Goal: Navigation & Orientation: Find specific page/section

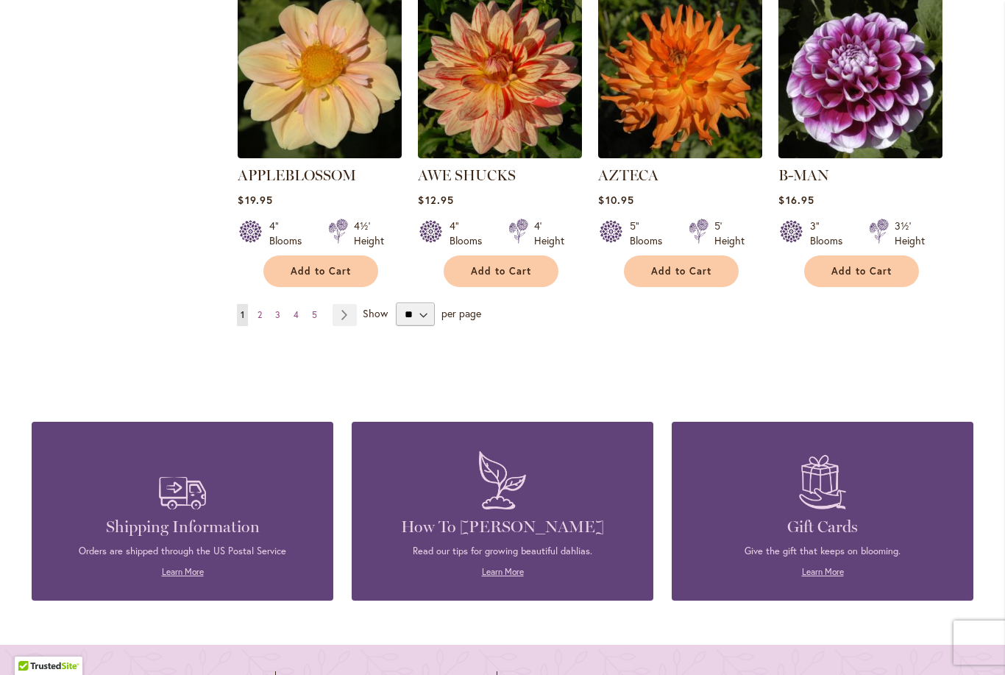
scroll to position [1290, 0]
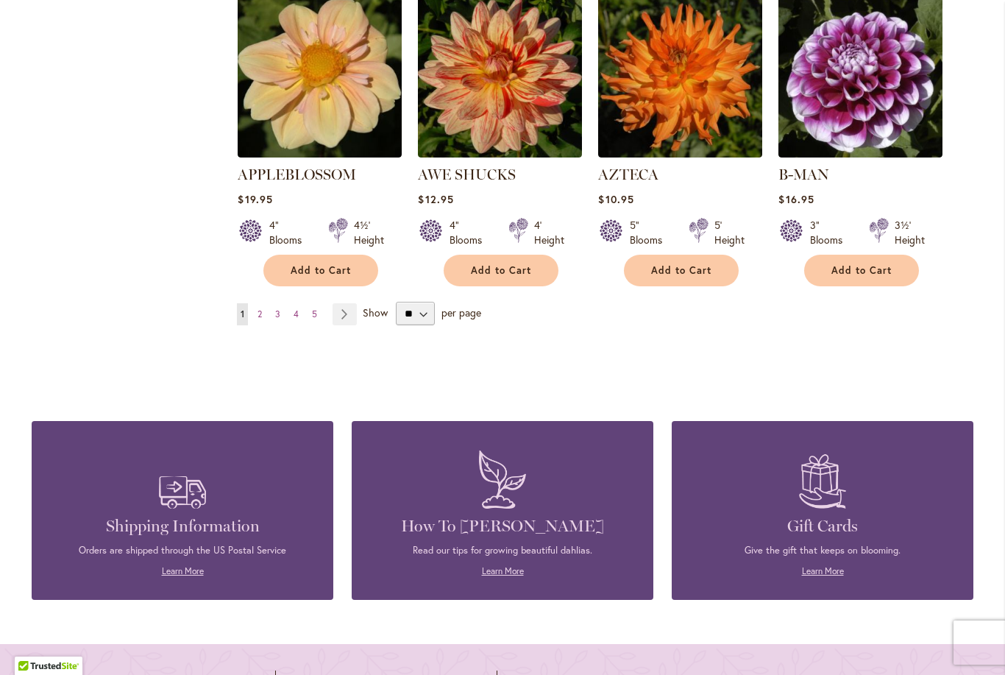
click at [264, 303] on link "Page 2" at bounding box center [260, 314] width 12 height 22
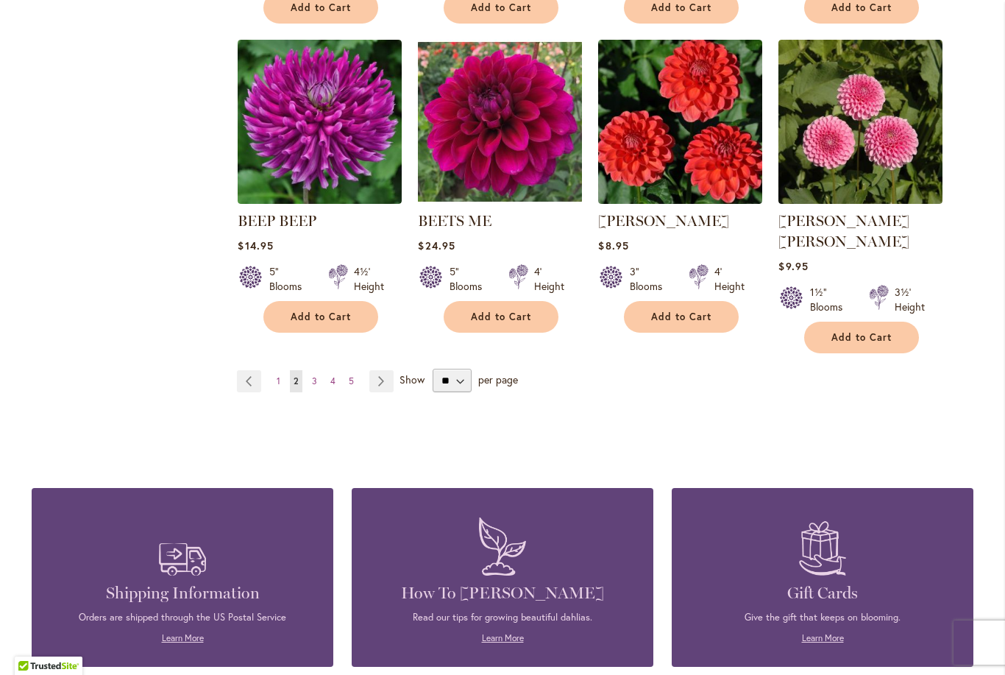
scroll to position [1224, 0]
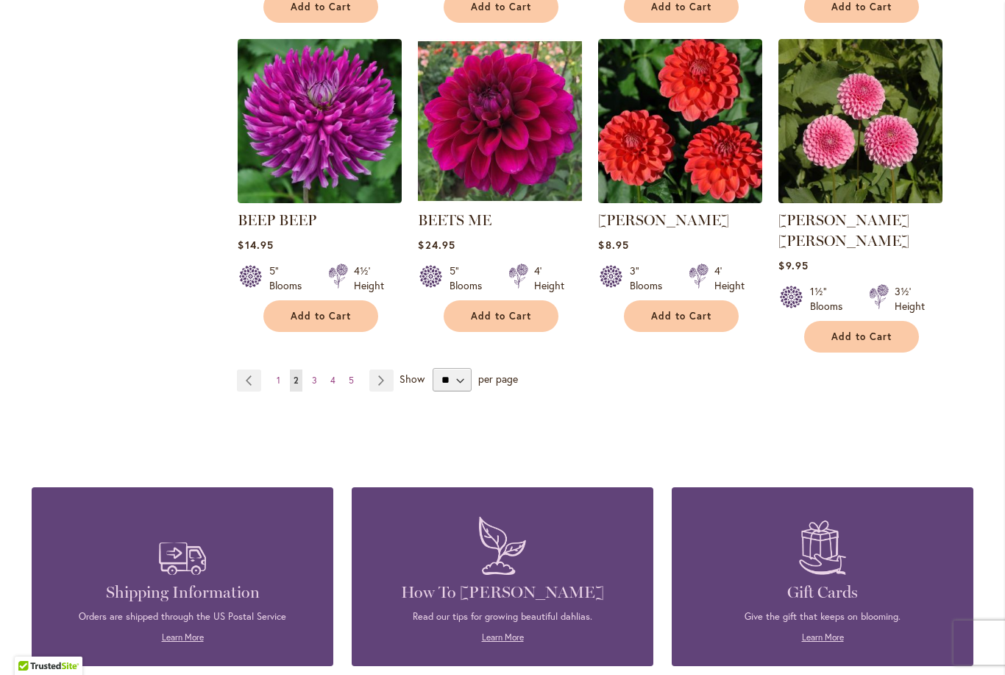
click at [312, 374] on span "3" at bounding box center [314, 379] width 5 height 11
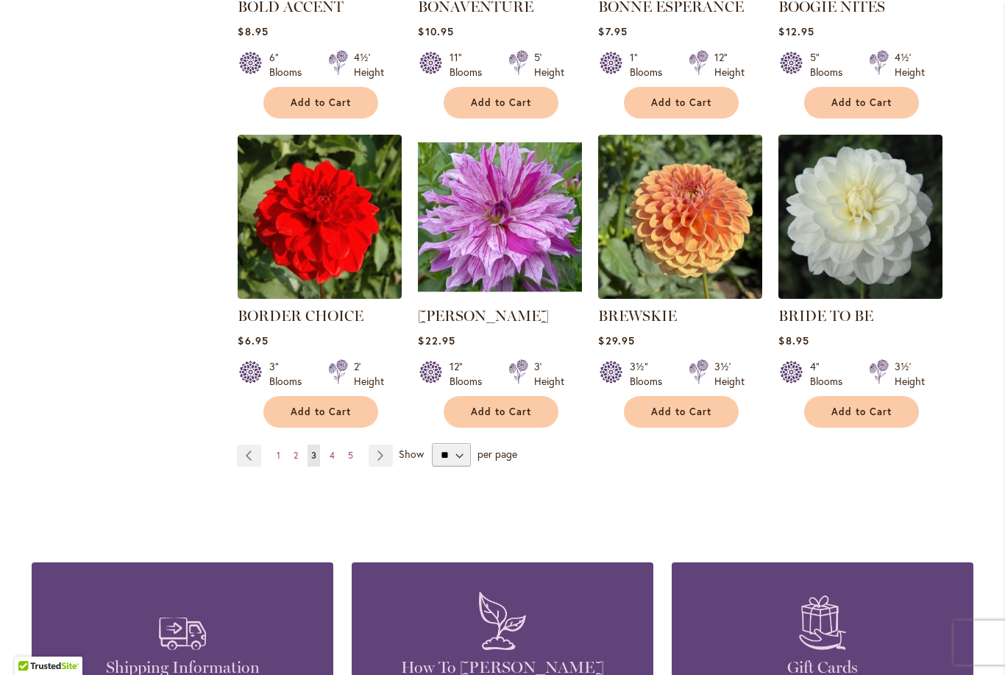
scroll to position [1133, 0]
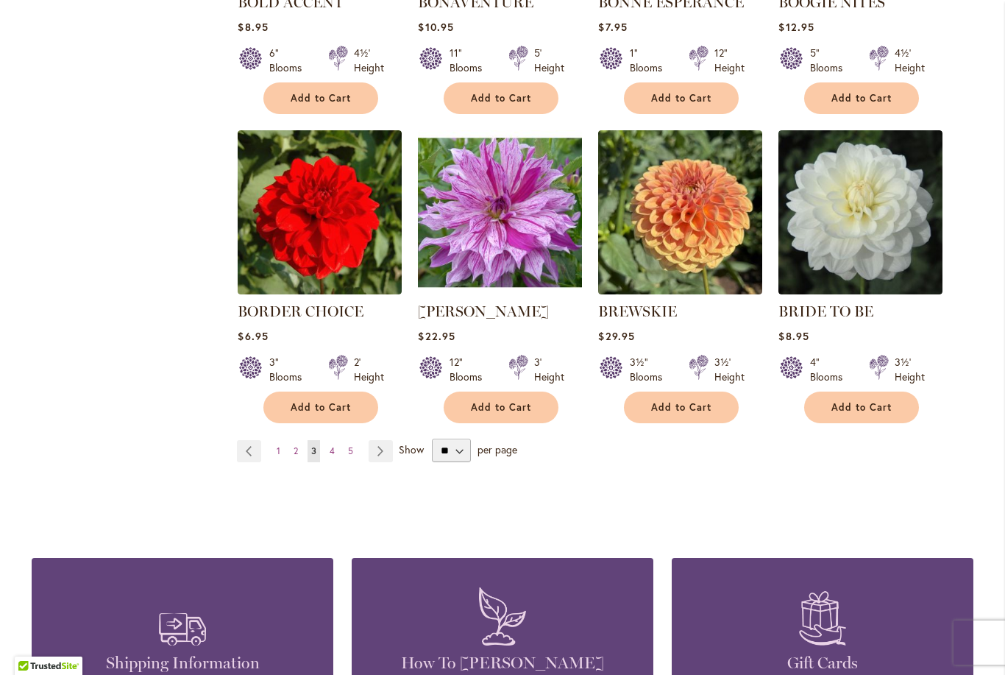
click at [330, 452] on span "4" at bounding box center [332, 450] width 5 height 11
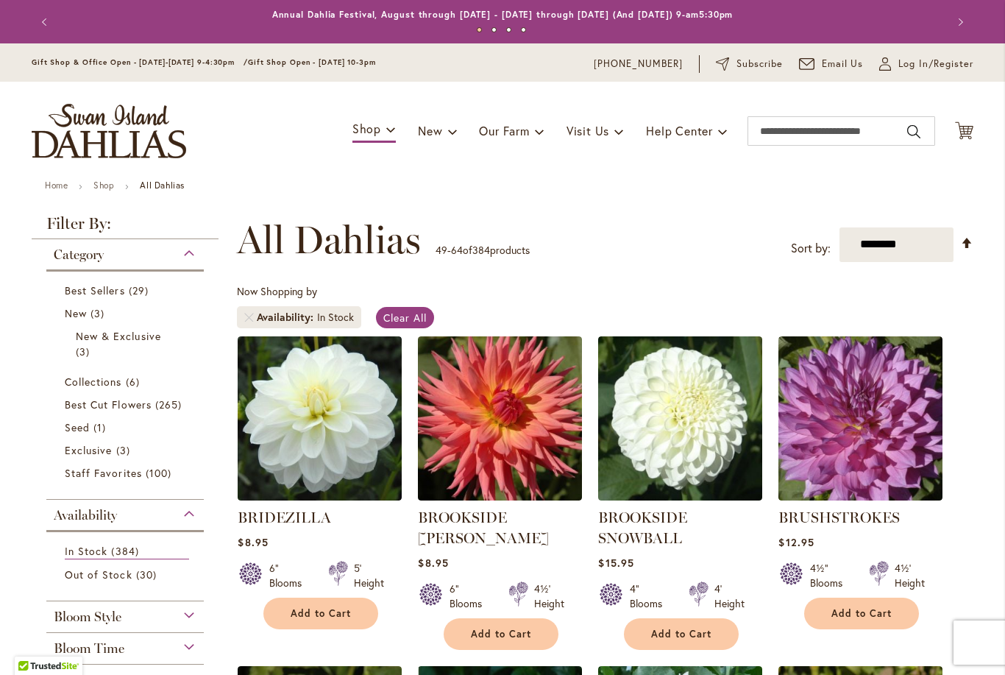
click at [44, 143] on img "store logo" at bounding box center [109, 131] width 154 height 54
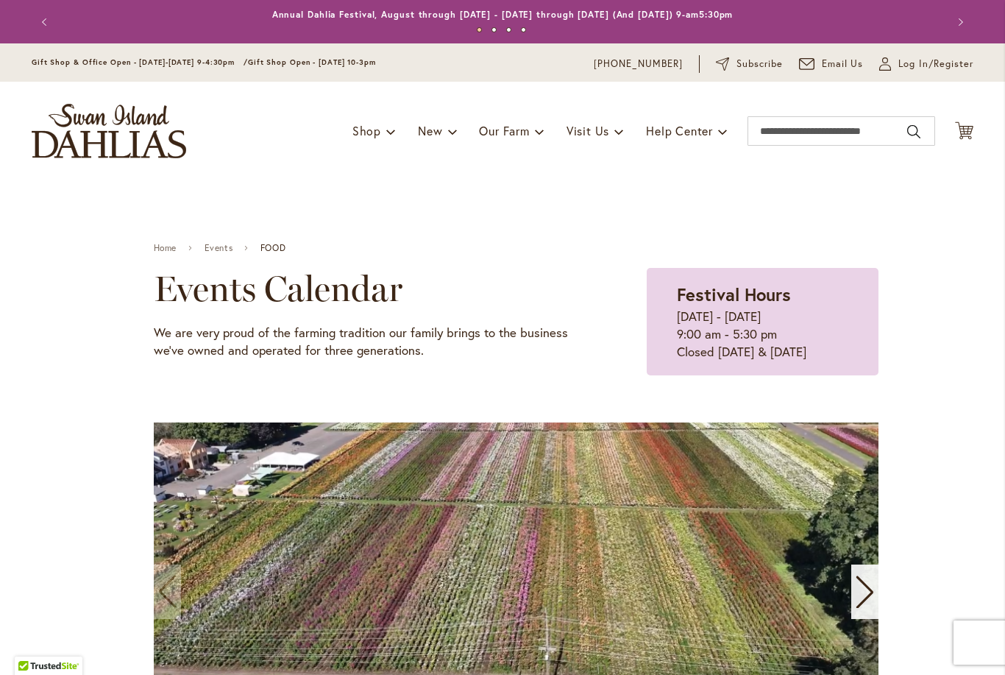
click at [46, 21] on button "Previous" at bounding box center [46, 21] width 29 height 29
click at [51, 24] on button "Previous" at bounding box center [46, 21] width 29 height 29
click at [43, 21] on button "Previous" at bounding box center [46, 21] width 29 height 29
